Goal: Use online tool/utility

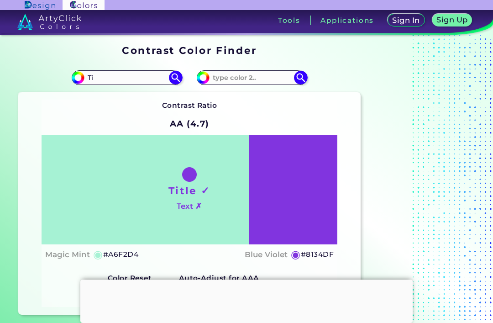
type input "T"
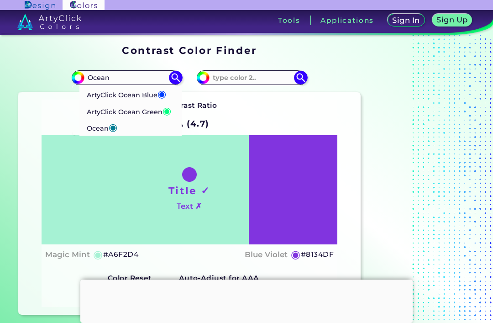
type input "Ocean"
click at [147, 96] on p "ArtyClick Ocean Blue ◉" at bounding box center [126, 93] width 79 height 17
type input "#003fff"
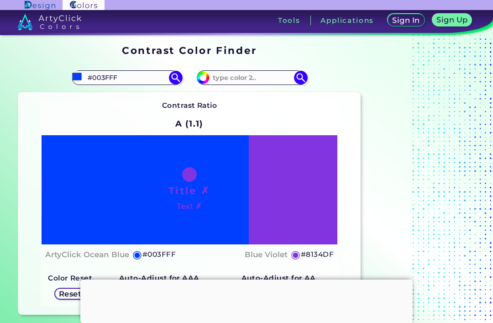
click at [137, 75] on input "#003FFF" at bounding box center [126, 77] width 85 height 12
type input "#"
click at [140, 83] on input "Deep Ocean" at bounding box center [126, 77] width 85 height 12
type input "D"
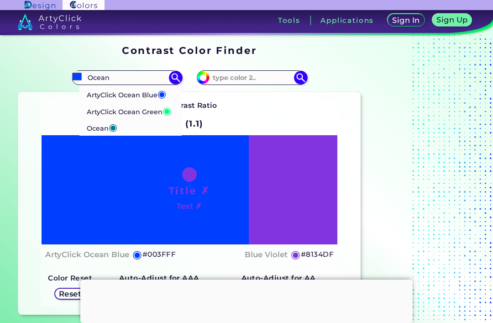
type input "Ocean"
click at [139, 130] on li "Ocean ◉" at bounding box center [130, 127] width 102 height 17
type input "#017b92"
type input "#017B92"
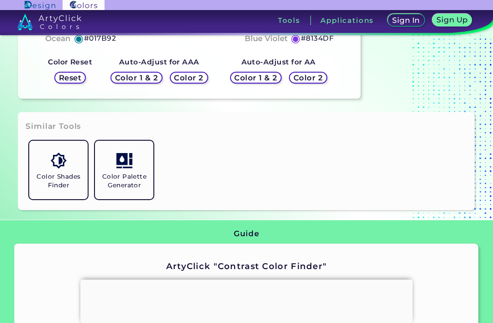
scroll to position [214, 0]
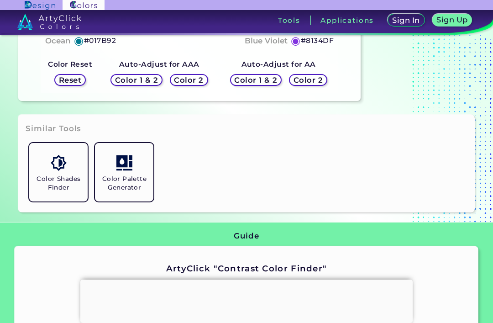
click at [73, 195] on link "Color Shades Finder" at bounding box center [59, 172] width 66 height 66
